Goal: Navigation & Orientation: Find specific page/section

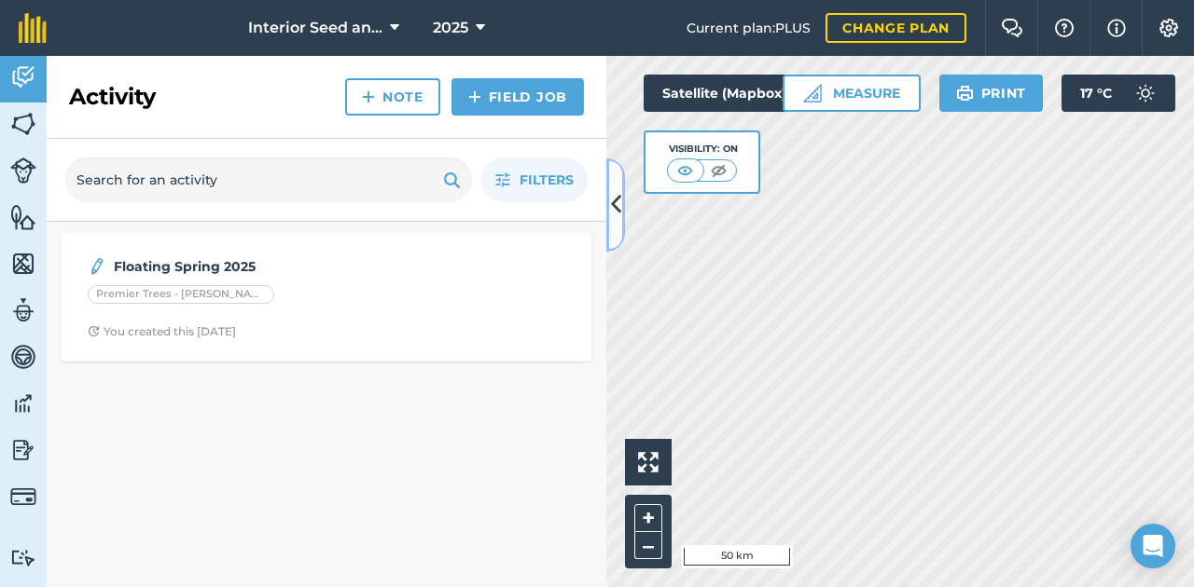
click at [618, 207] on icon at bounding box center [616, 204] width 10 height 33
